Goal: Entertainment & Leisure: Consume media (video, audio)

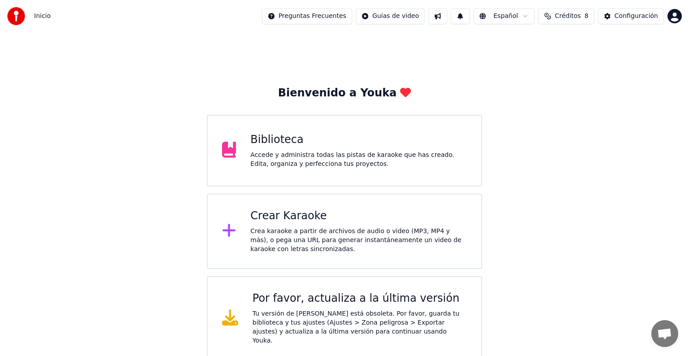
click at [550, 16] on button "Créditos 8" at bounding box center [566, 16] width 56 height 16
click at [459, 18] on button "1" at bounding box center [459, 16] width 19 height 16
click at [364, 165] on div "Accede y administra todas las pistas de karaoke que has creado. Edita, organiza…" at bounding box center [358, 160] width 217 height 18
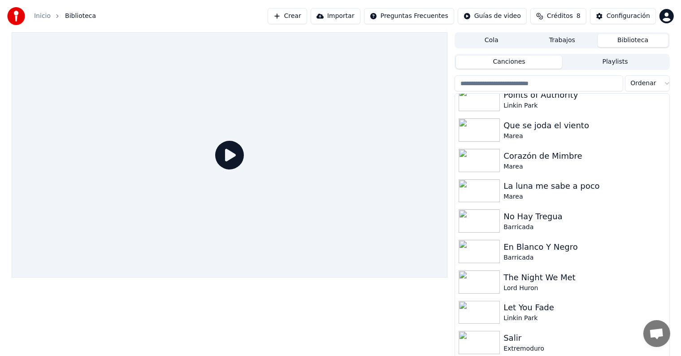
scroll to position [448, 0]
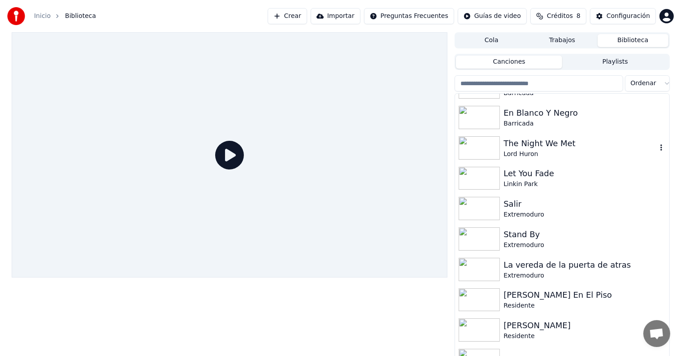
click at [522, 145] on div "The Night We Met" at bounding box center [579, 143] width 153 height 13
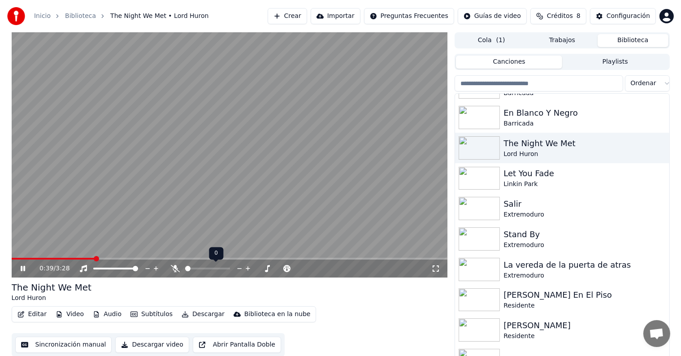
click at [242, 269] on icon at bounding box center [239, 268] width 9 height 9
click at [247, 268] on icon at bounding box center [248, 268] width 9 height 9
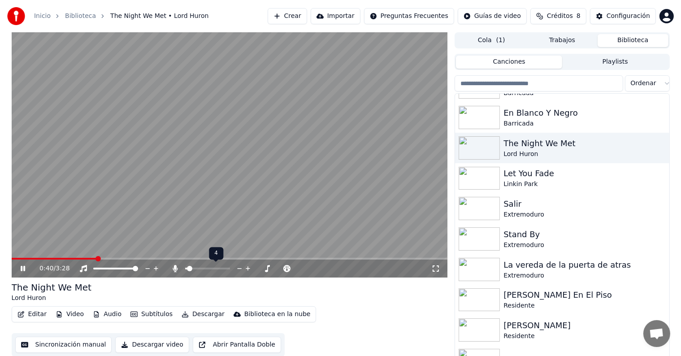
click at [247, 268] on icon at bounding box center [248, 268] width 9 height 9
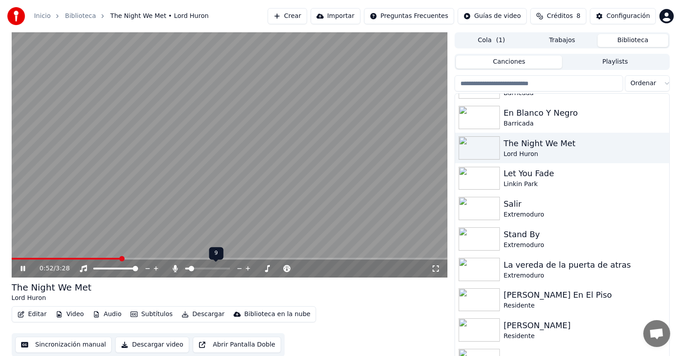
click at [247, 268] on icon at bounding box center [248, 268] width 9 height 9
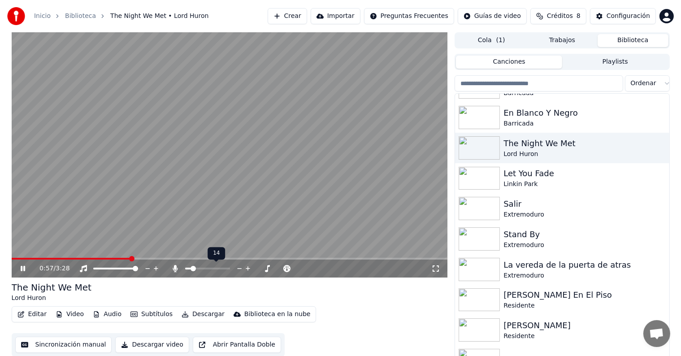
click at [247, 268] on icon at bounding box center [248, 268] width 9 height 9
click at [238, 265] on icon at bounding box center [239, 268] width 9 height 9
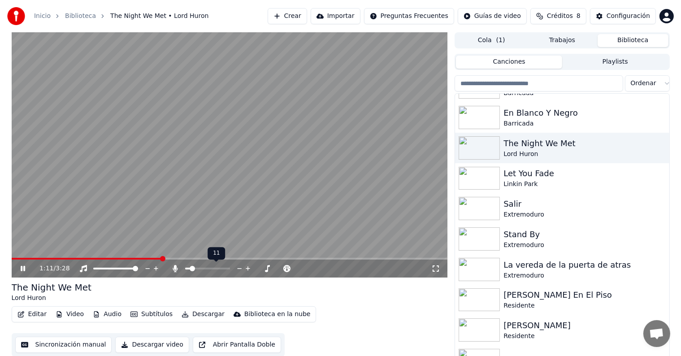
click at [238, 265] on icon at bounding box center [239, 268] width 9 height 9
click at [173, 270] on icon at bounding box center [175, 268] width 5 height 7
